Goal: Find contact information: Find contact information

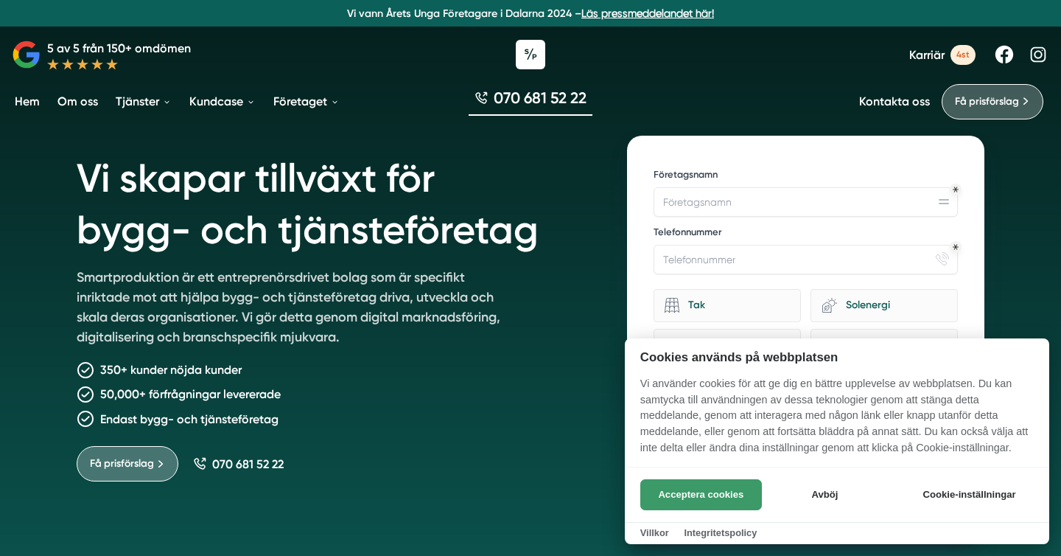
click at [714, 501] on button "Acceptera cookies" at bounding box center [701, 494] width 122 height 31
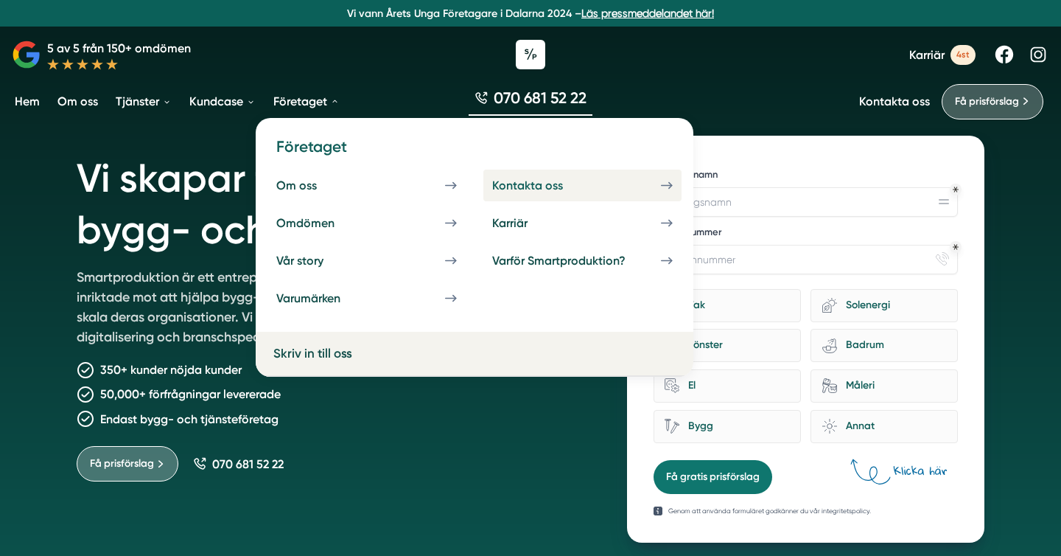
click at [554, 189] on div "Kontakta oss" at bounding box center [545, 185] width 106 height 14
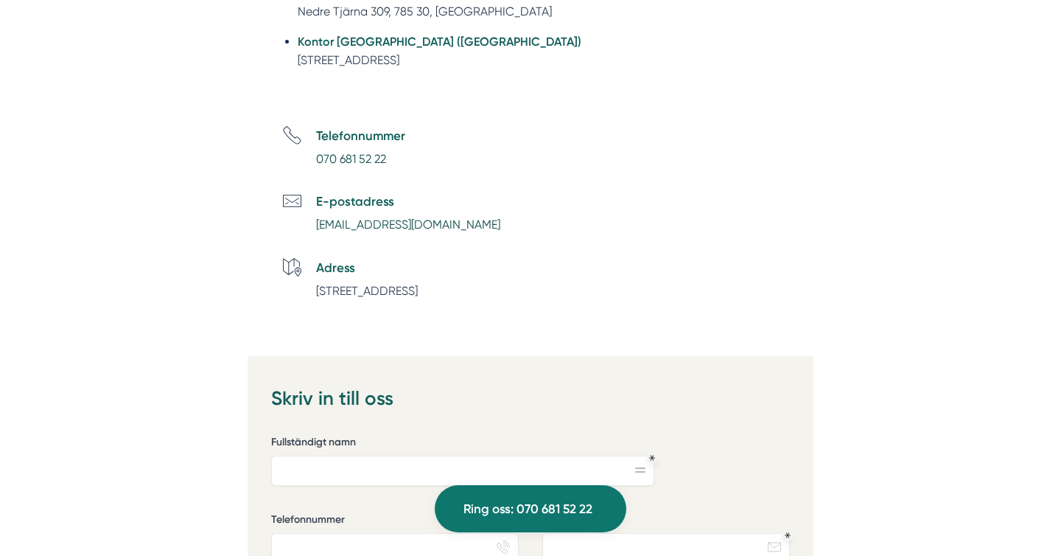
scroll to position [596, 0]
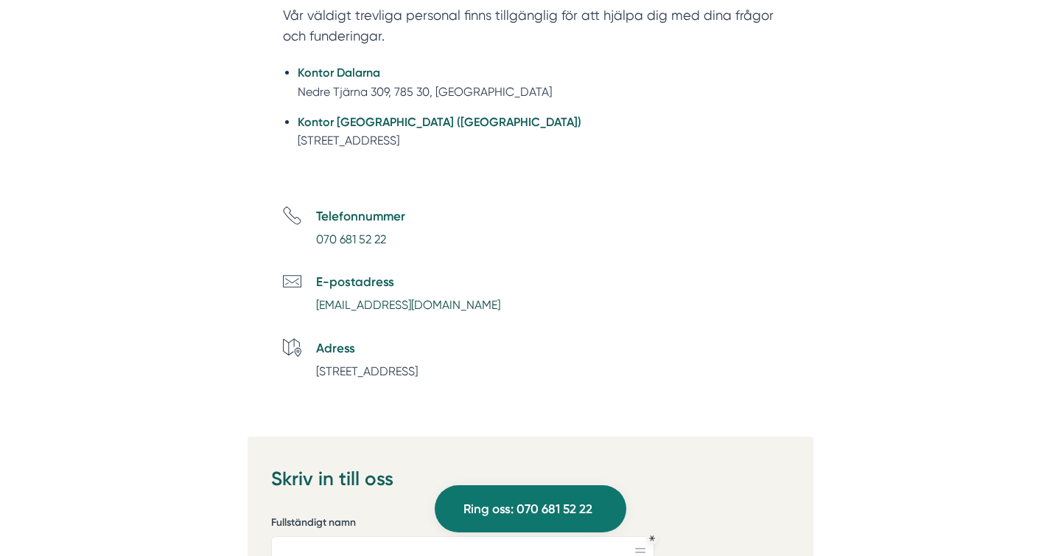
drag, startPoint x: 507, startPoint y: 136, endPoint x: 293, endPoint y: 144, distance: 213.9
click at [293, 144] on ul "Kontor Dalarna Nedre Tjärna 309, 785 30, [GEOGRAPHIC_DATA] Kontor [GEOGRAPHIC_D…" at bounding box center [530, 111] width 495 height 114
copy li "[STREET_ADDRESS]"
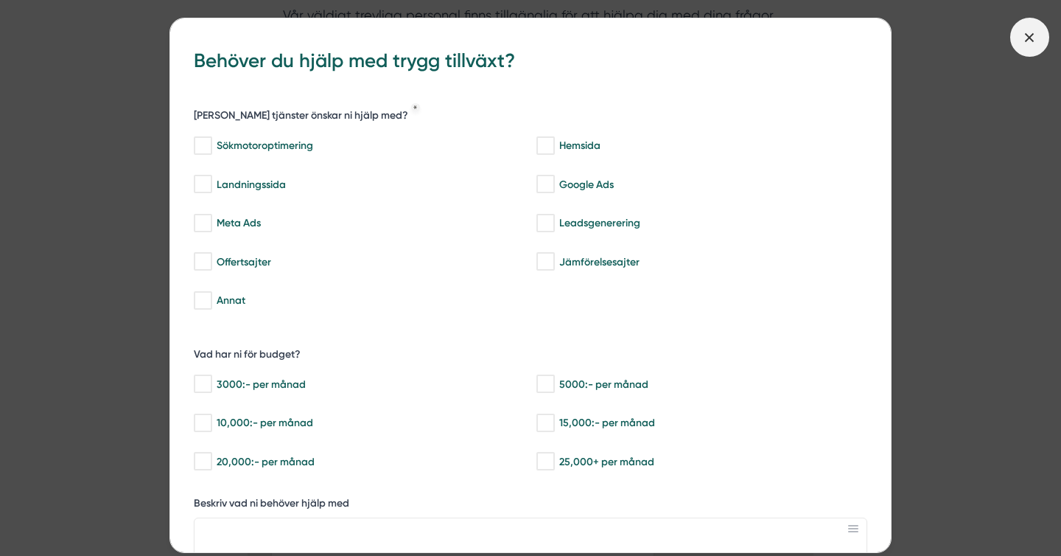
click at [1026, 40] on icon at bounding box center [1030, 37] width 16 height 16
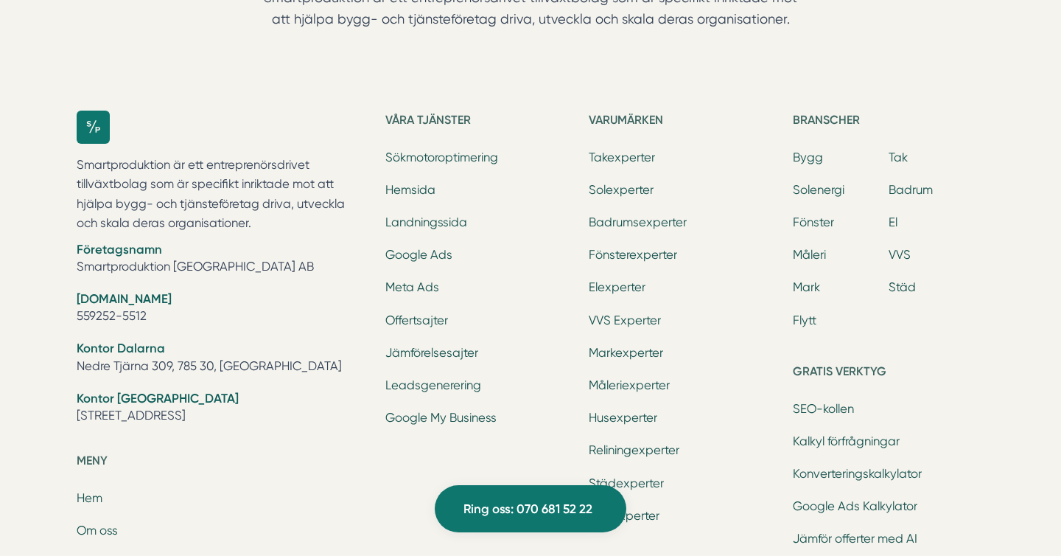
scroll to position [1732, 0]
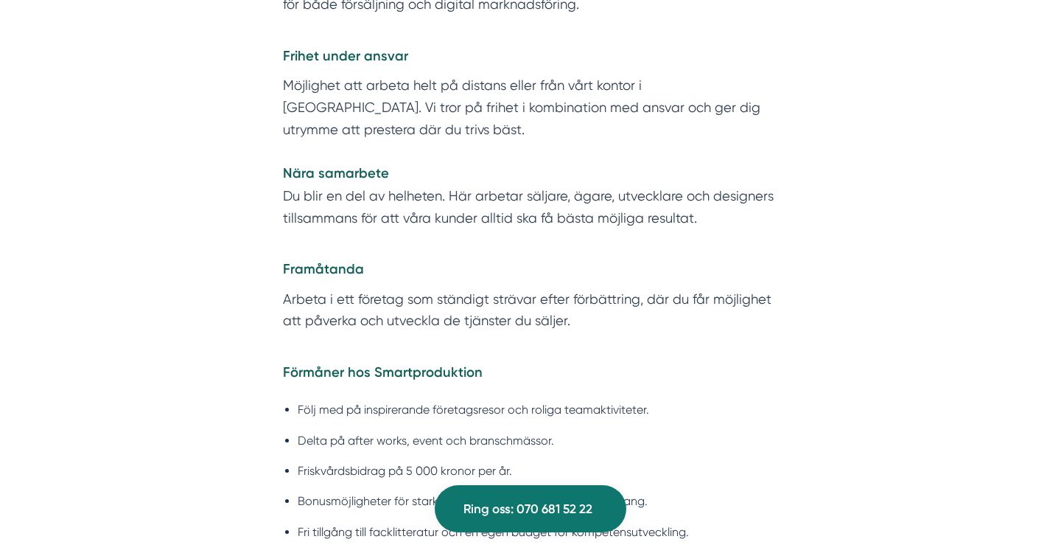
scroll to position [3033, 0]
